Goal: Task Accomplishment & Management: Use online tool/utility

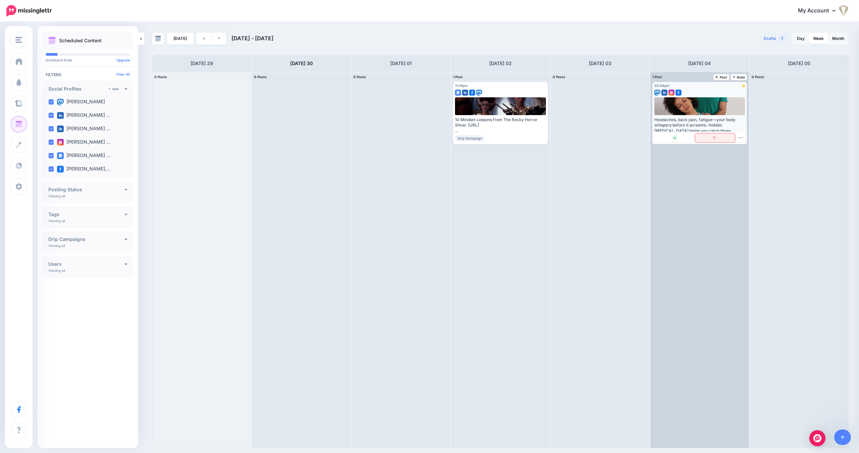
click at [715, 138] on img at bounding box center [715, 138] width 3 height 4
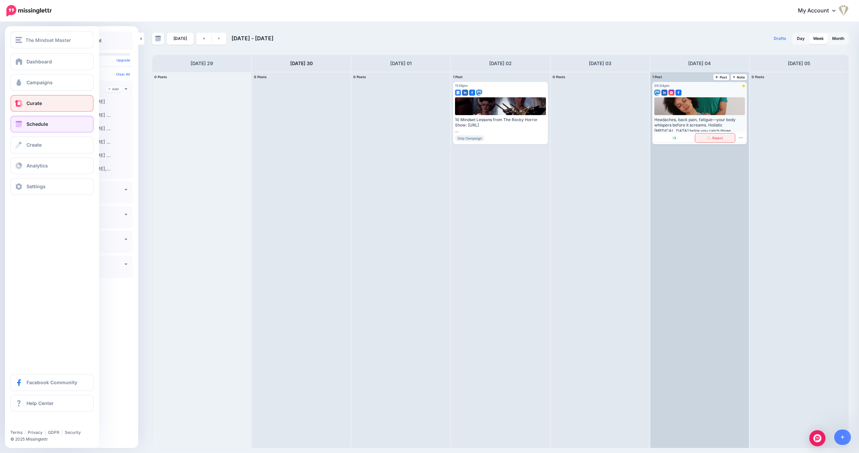
click at [54, 102] on link "Curate" at bounding box center [51, 103] width 83 height 17
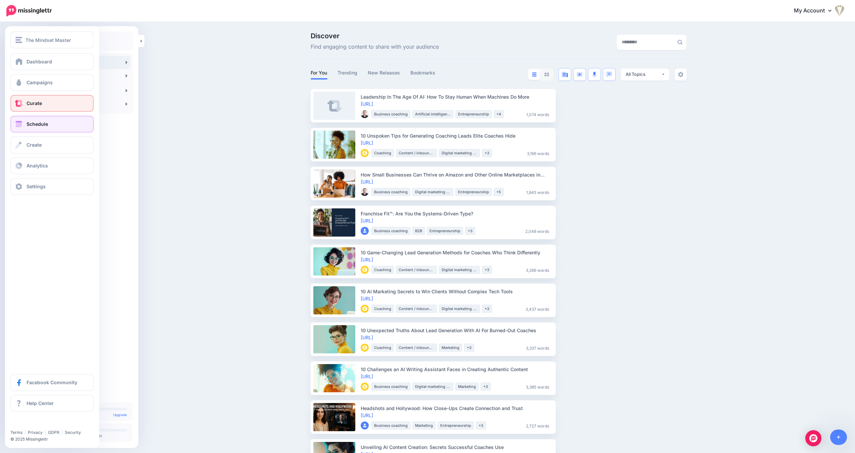
click at [52, 126] on link "Schedule" at bounding box center [51, 124] width 83 height 17
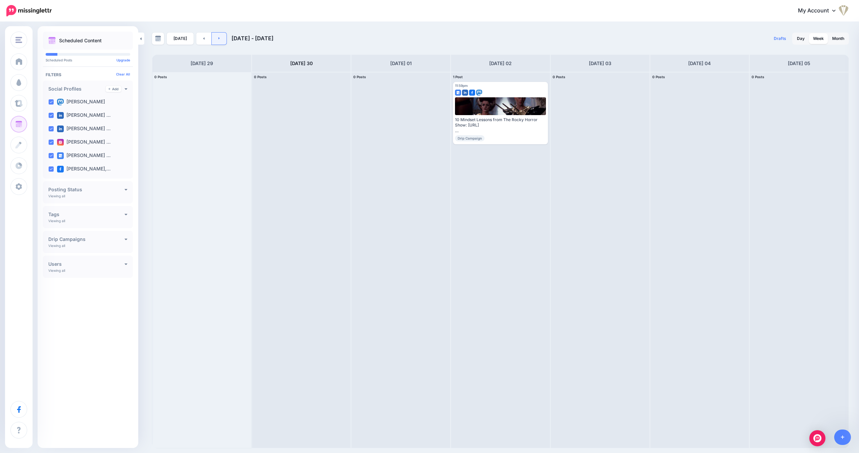
click at [219, 39] on icon at bounding box center [220, 38] width 2 height 4
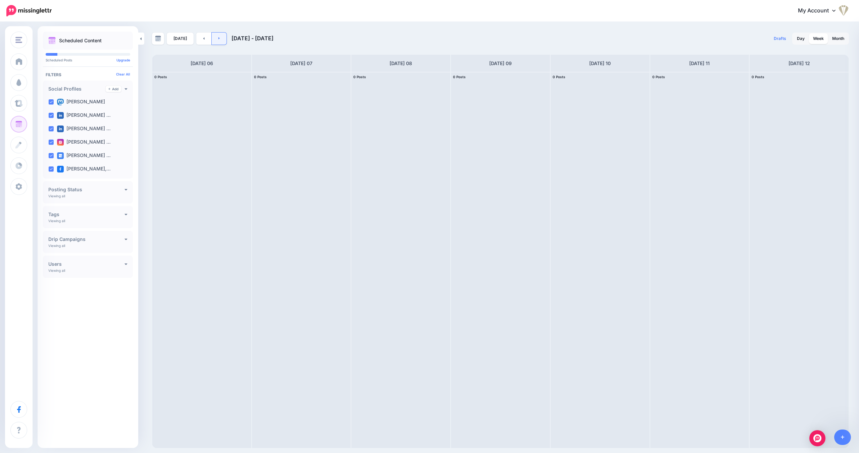
click at [219, 39] on icon at bounding box center [220, 38] width 2 height 4
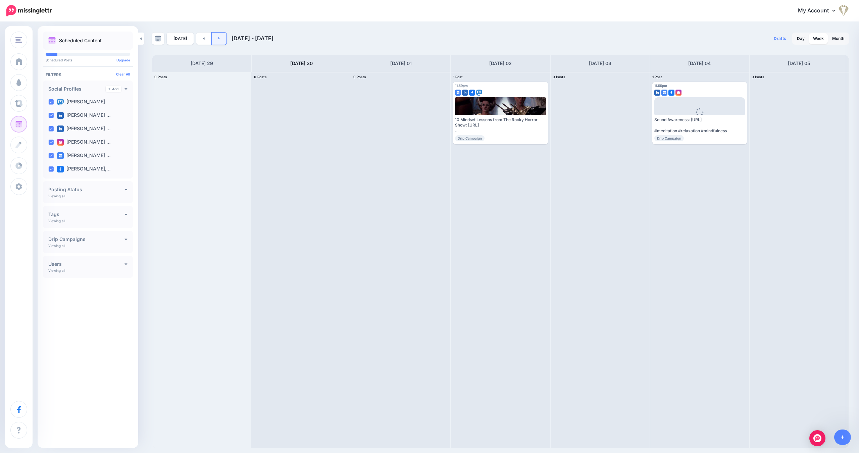
click at [219, 38] on icon at bounding box center [220, 38] width 2 height 4
